Goal: Transaction & Acquisition: Purchase product/service

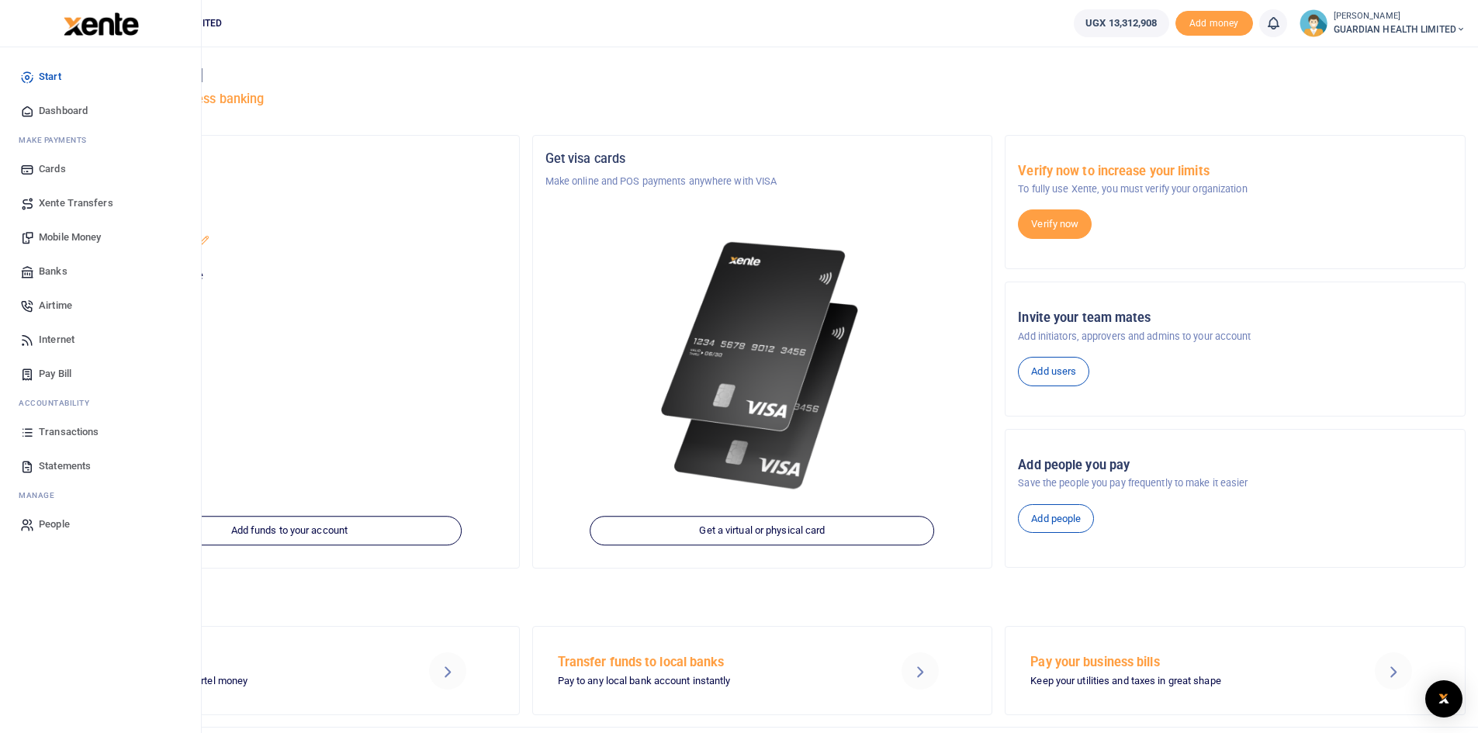
drag, startPoint x: 81, startPoint y: 231, endPoint x: 82, endPoint y: 247, distance: 16.3
click at [81, 231] on span "Mobile Money" at bounding box center [70, 238] width 62 height 16
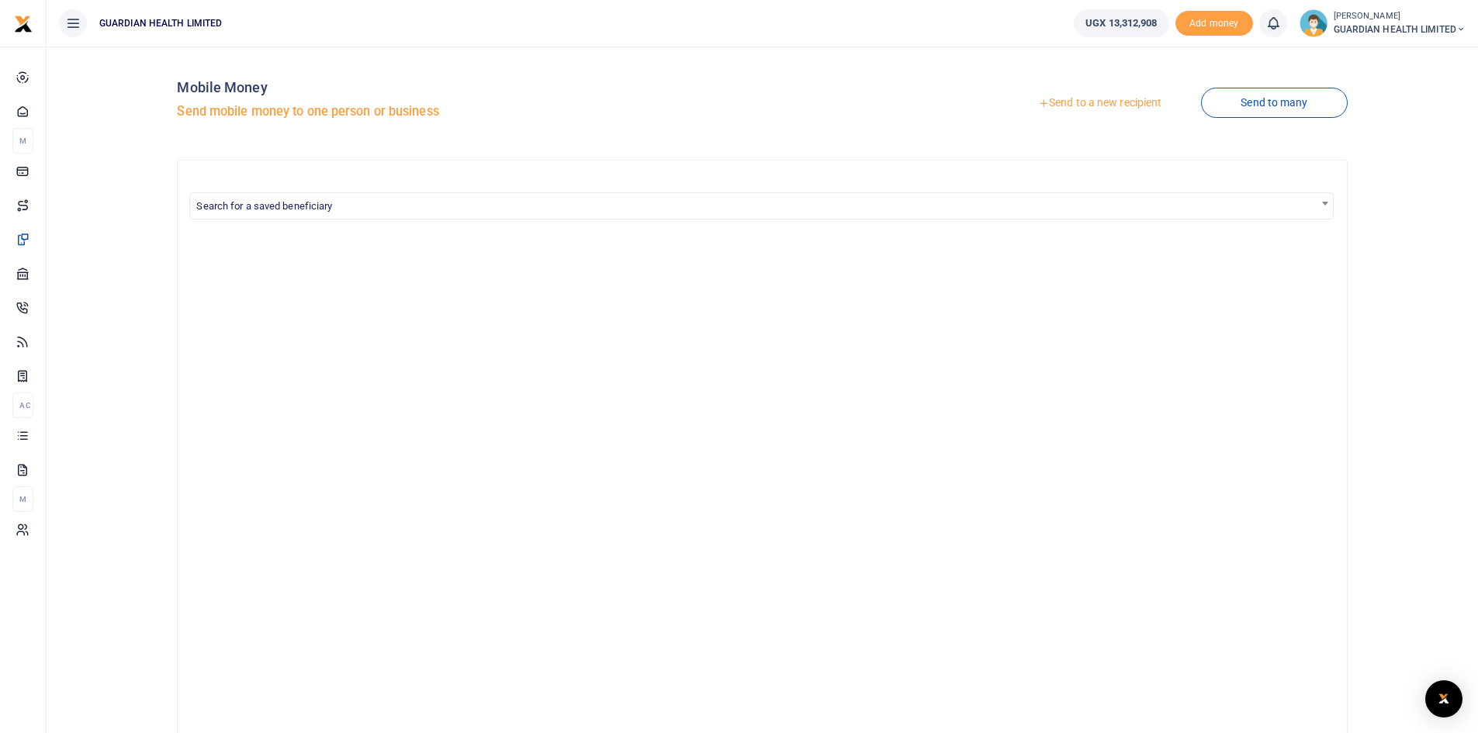
click at [1081, 105] on link "Send to a new recipient" at bounding box center [1099, 103] width 202 height 28
